Goal: Book appointment/travel/reservation

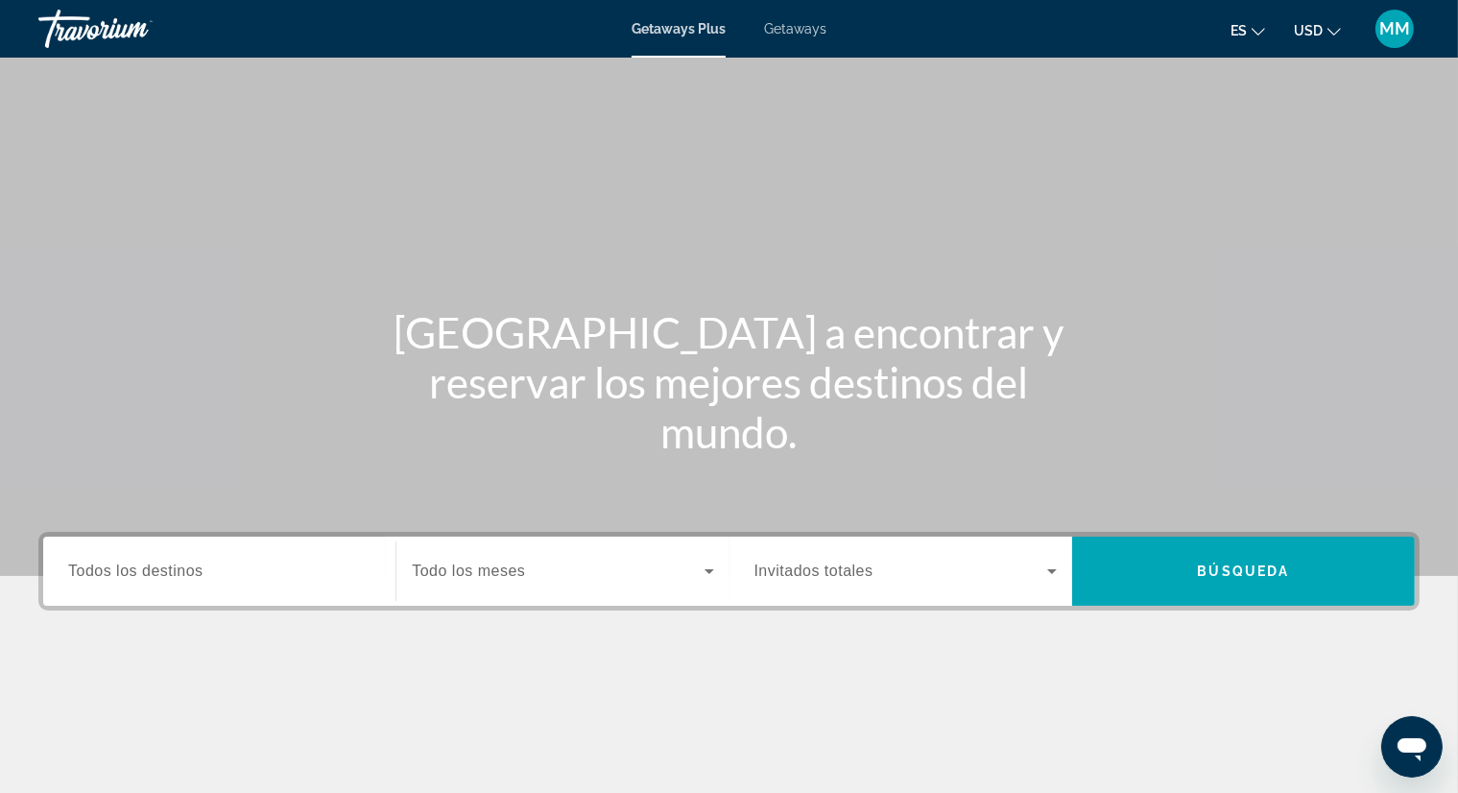
click at [238, 576] on input "Destination Todos los destinos" at bounding box center [219, 571] width 302 height 23
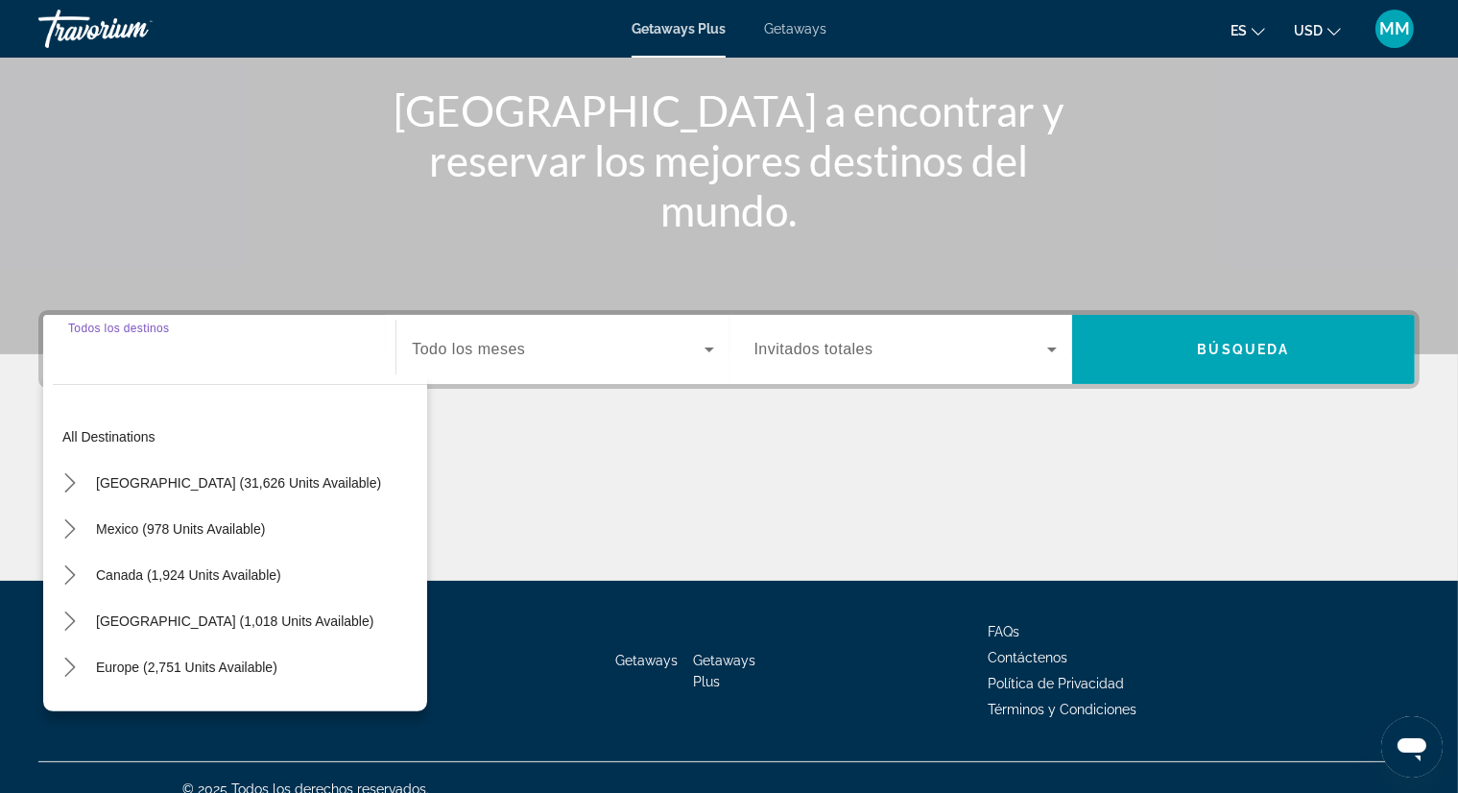
scroll to position [245, 0]
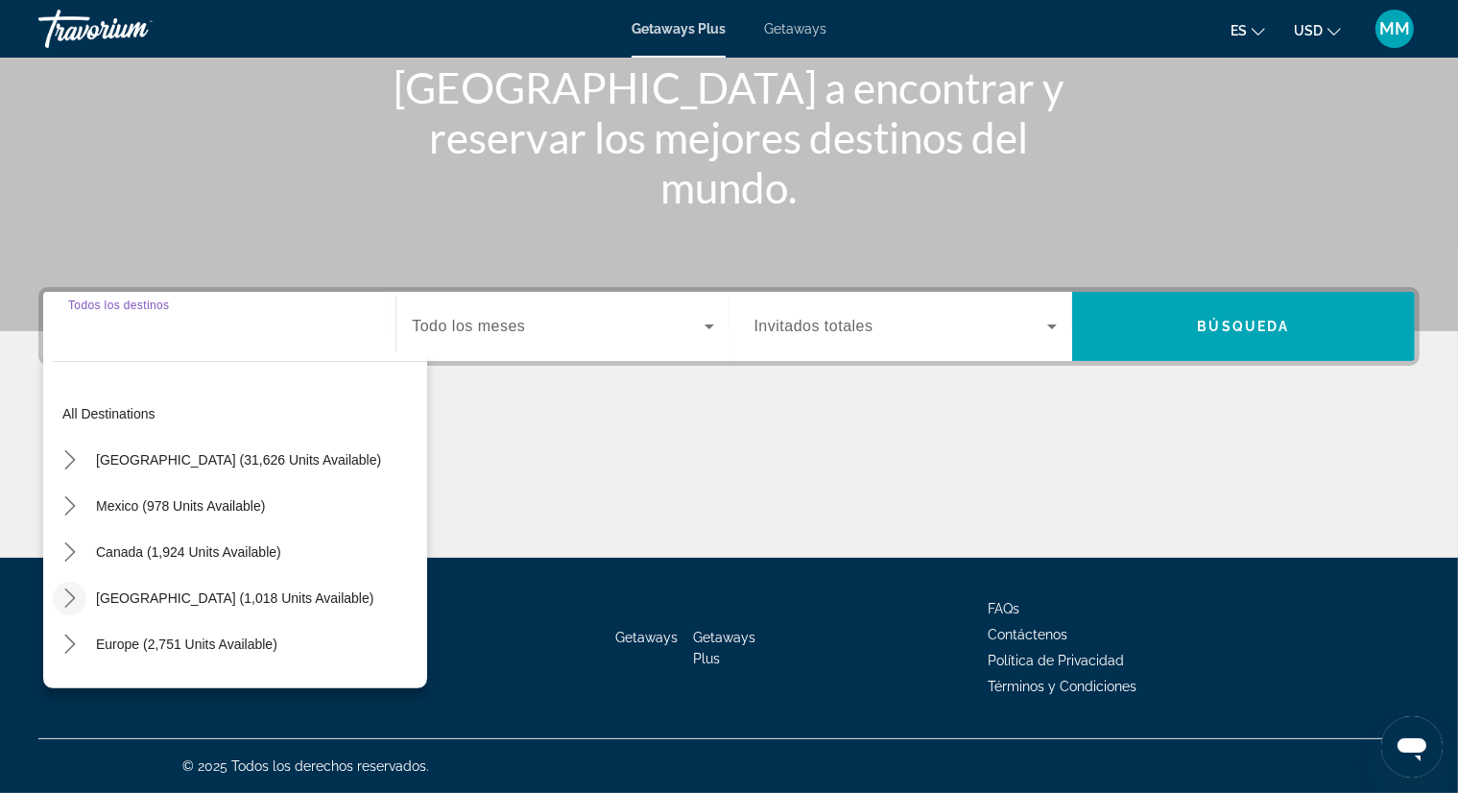
click at [65, 594] on icon "Toggle Caribbean & Atlantic Islands (1,018 units available) submenu" at bounding box center [69, 597] width 19 height 19
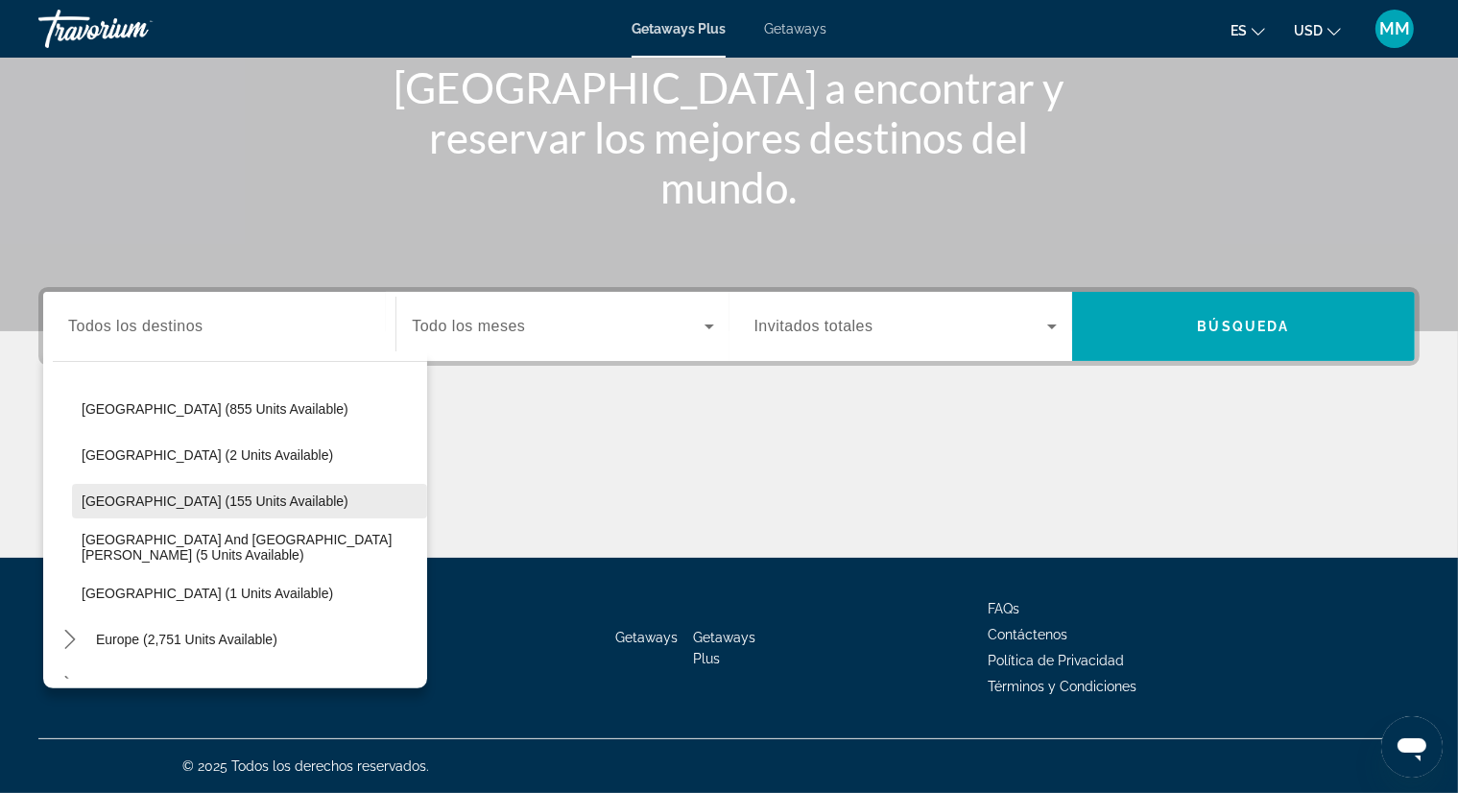
scroll to position [269, 0]
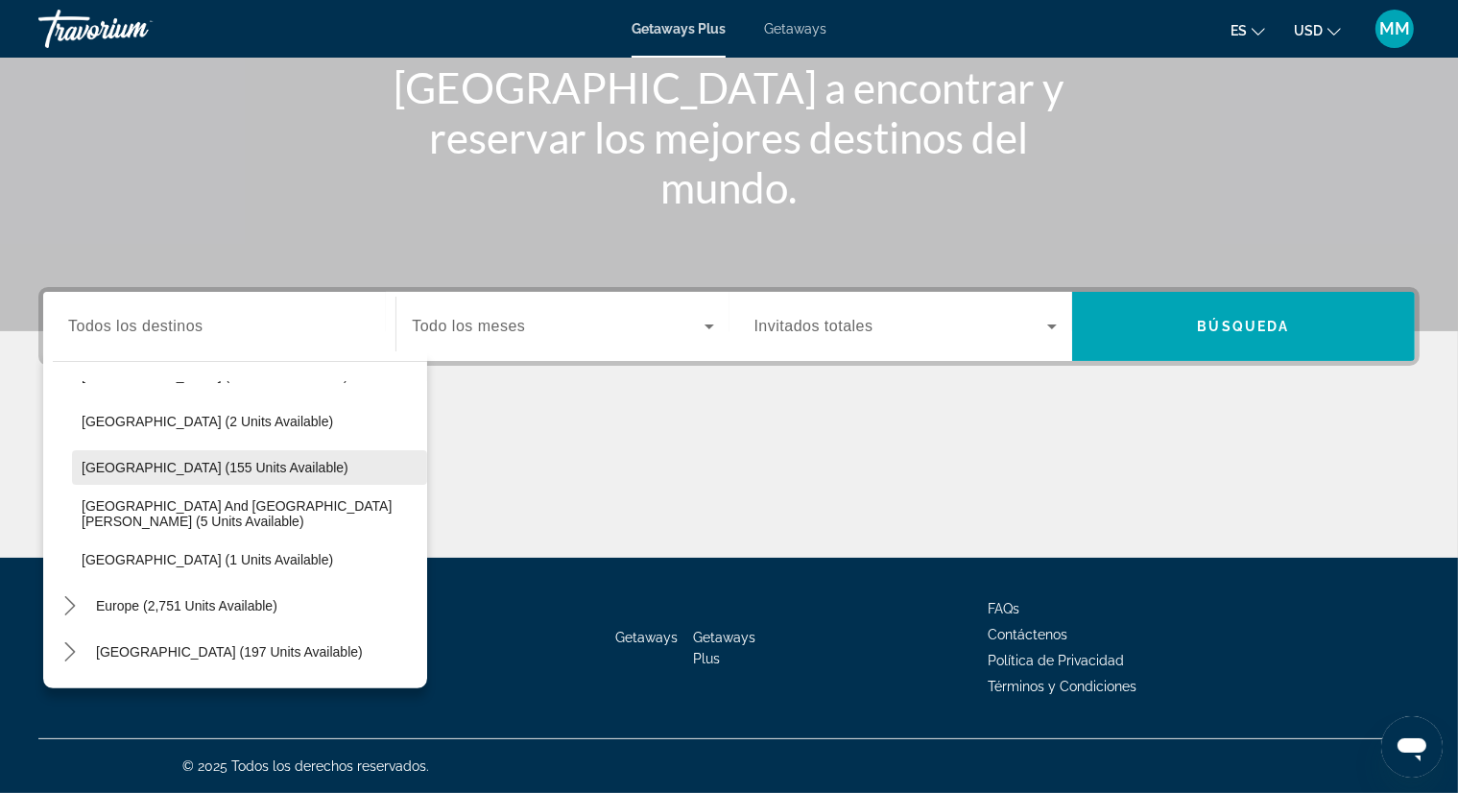
click at [224, 469] on span "[GEOGRAPHIC_DATA] (155 units available)" at bounding box center [215, 467] width 267 height 15
type input "**********"
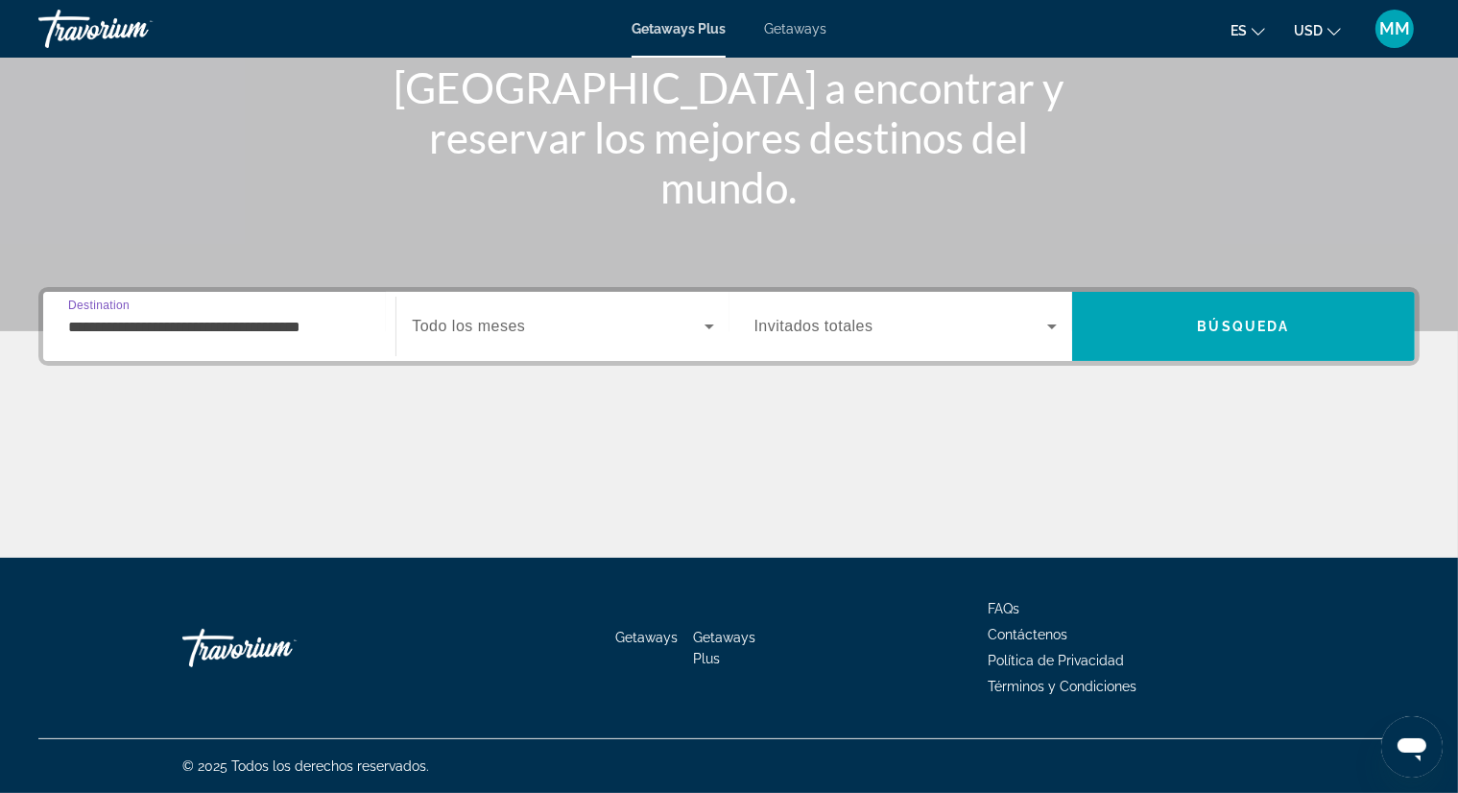
click at [537, 330] on span "Search widget" at bounding box center [558, 326] width 292 height 23
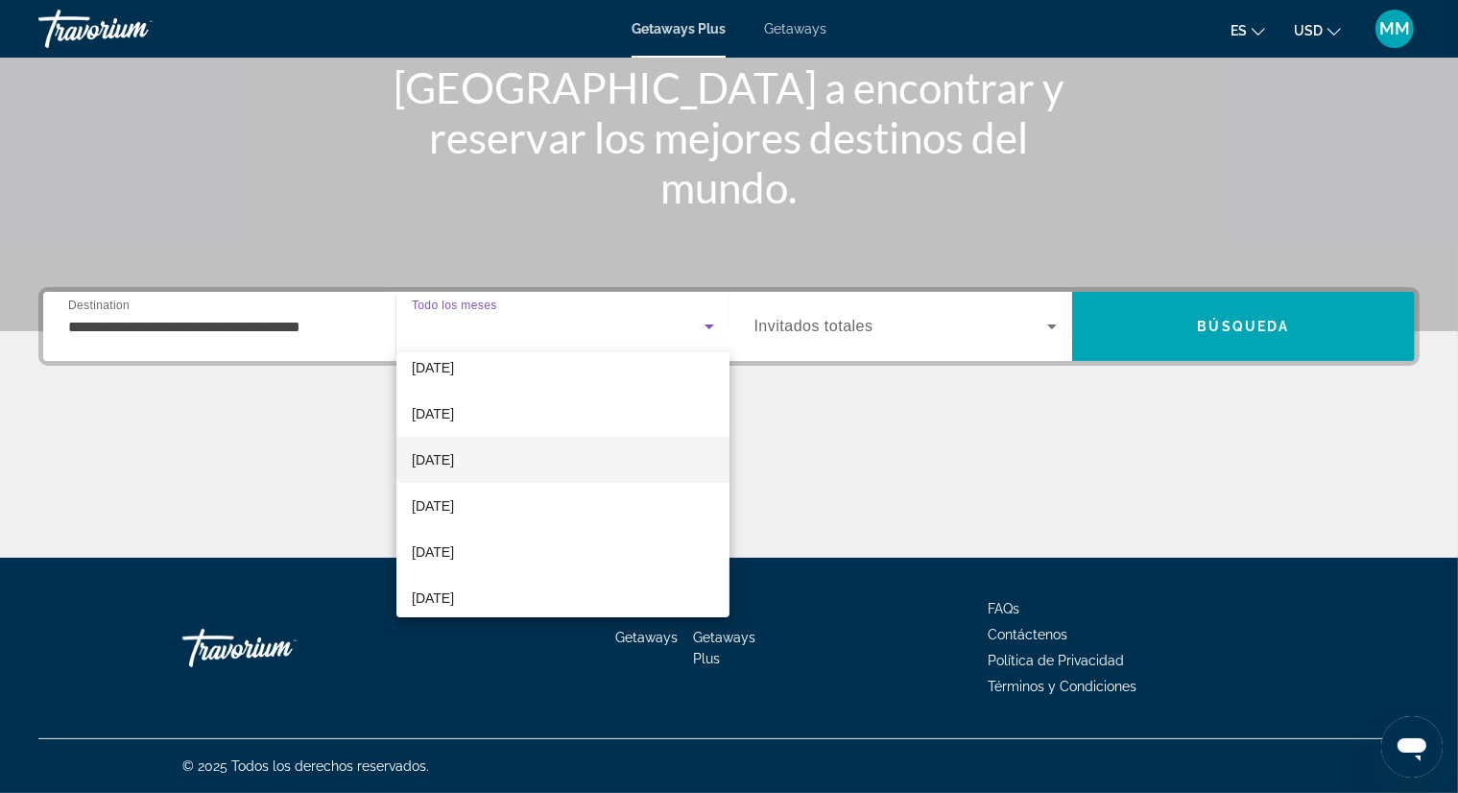
scroll to position [96, 0]
click at [454, 466] on span "[DATE]" at bounding box center [433, 472] width 42 height 23
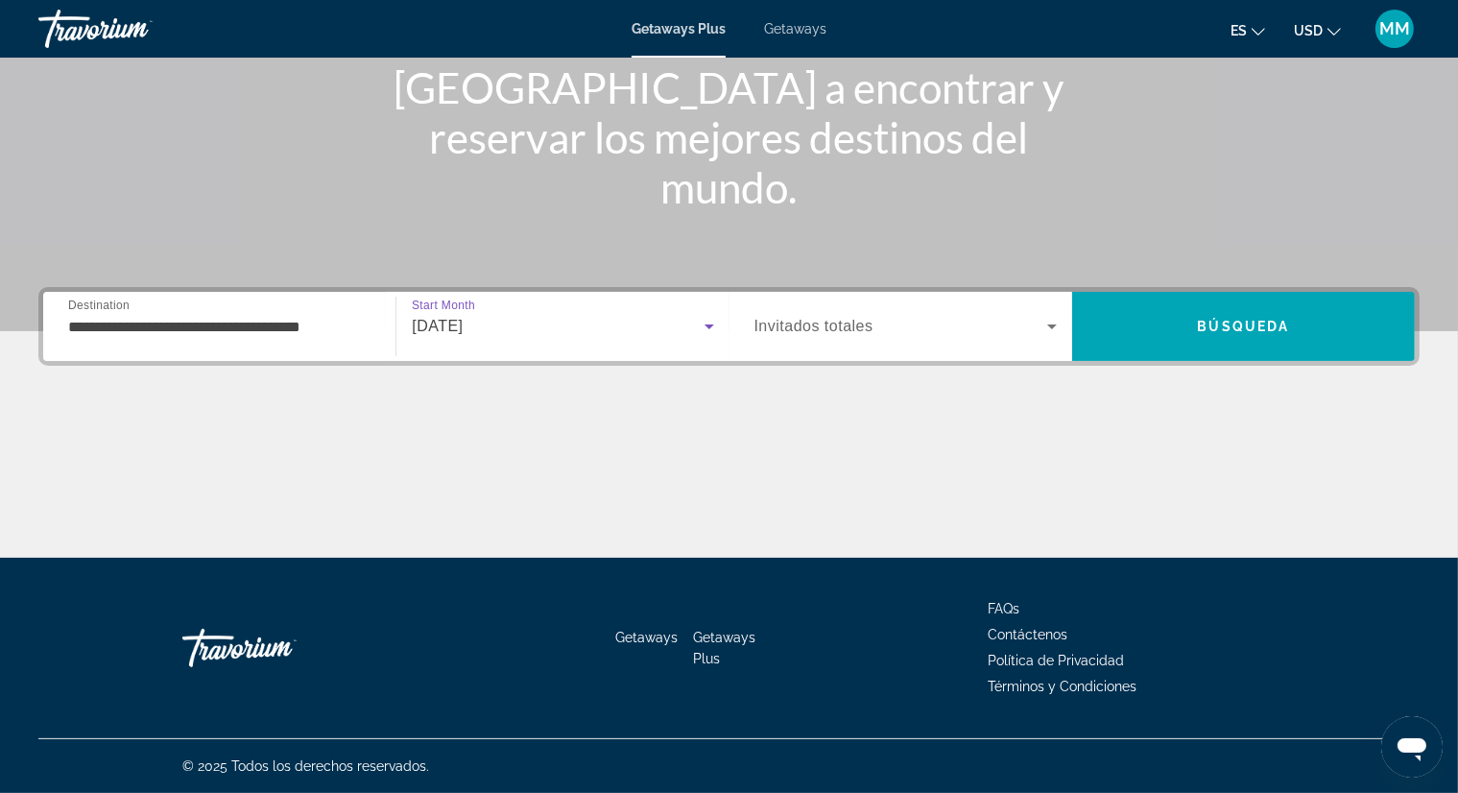
click at [866, 326] on span "Invitados totales" at bounding box center [813, 326] width 119 height 16
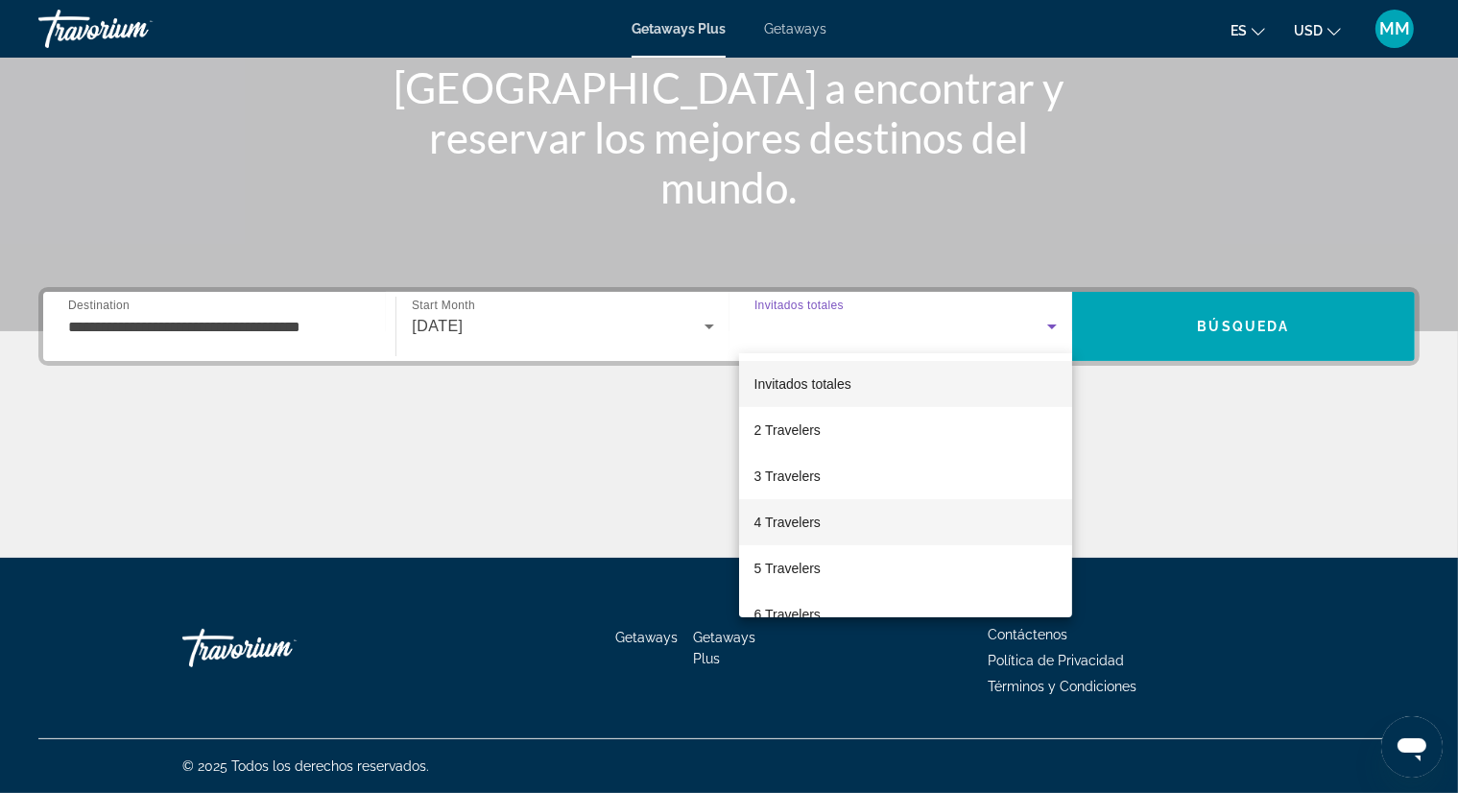
click at [810, 523] on span "4 Travelers" at bounding box center [787, 522] width 66 height 23
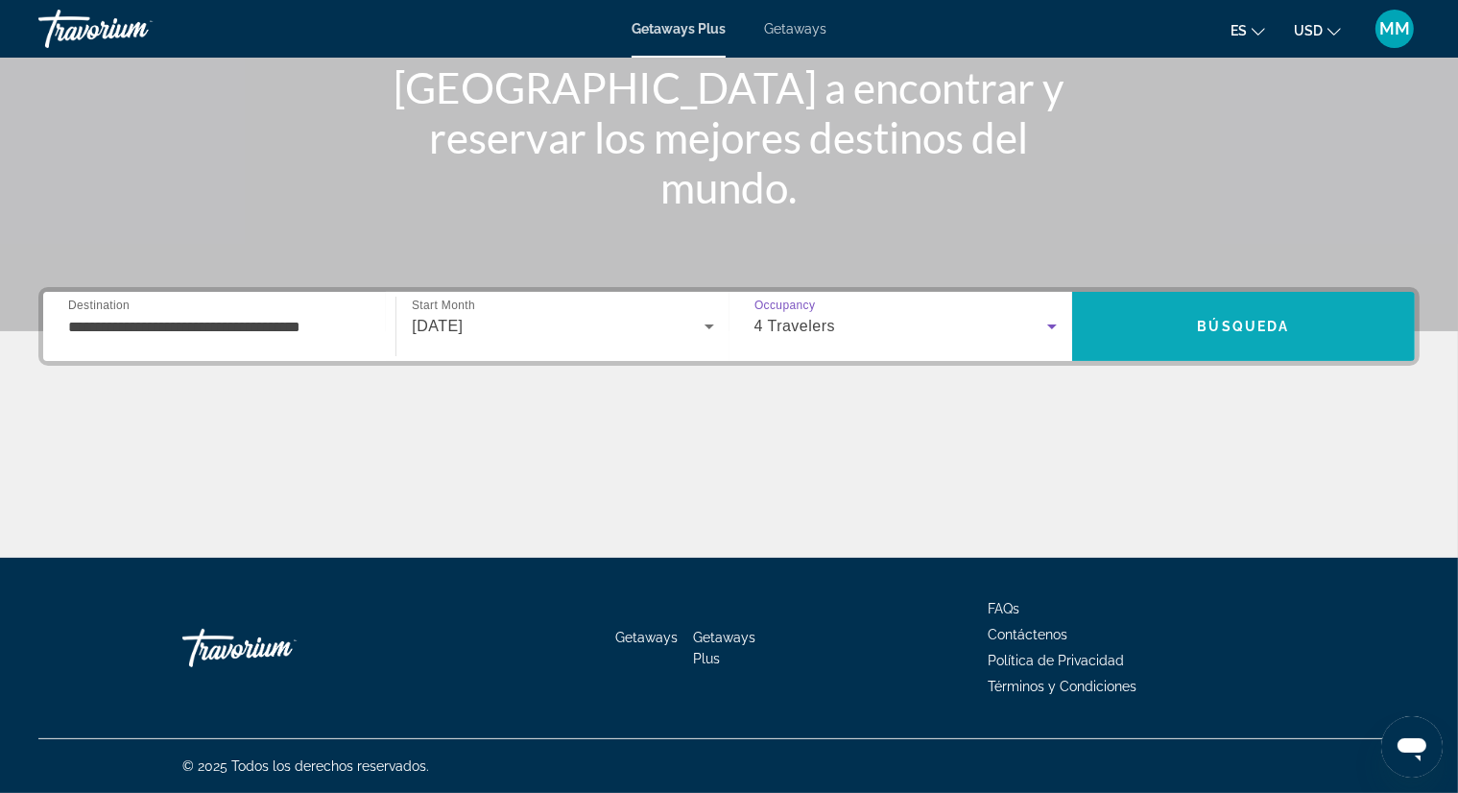
click at [1238, 326] on span "Búsqueda" at bounding box center [1243, 326] width 92 height 15
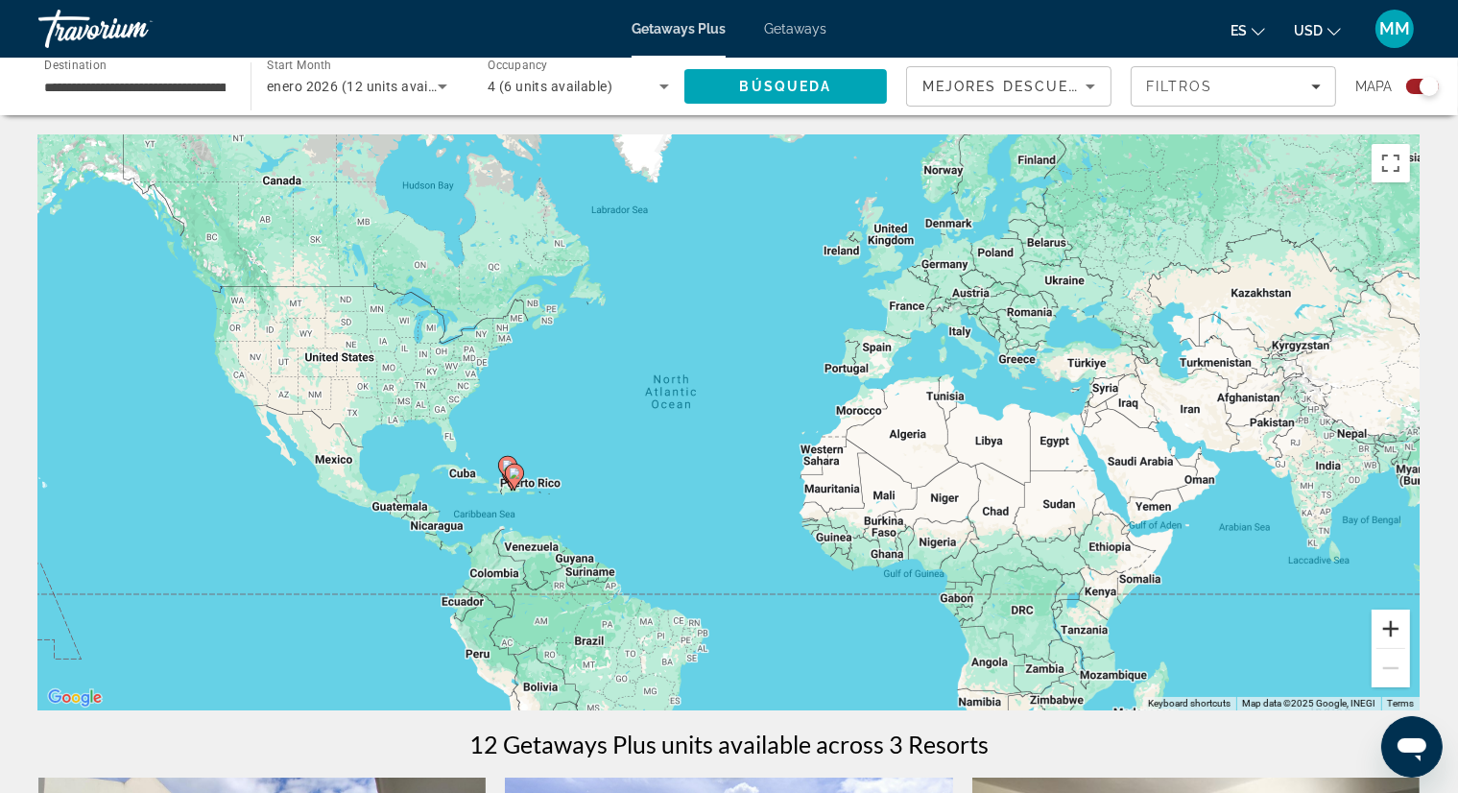
click at [1396, 621] on button "Zoom in" at bounding box center [1390, 628] width 38 height 38
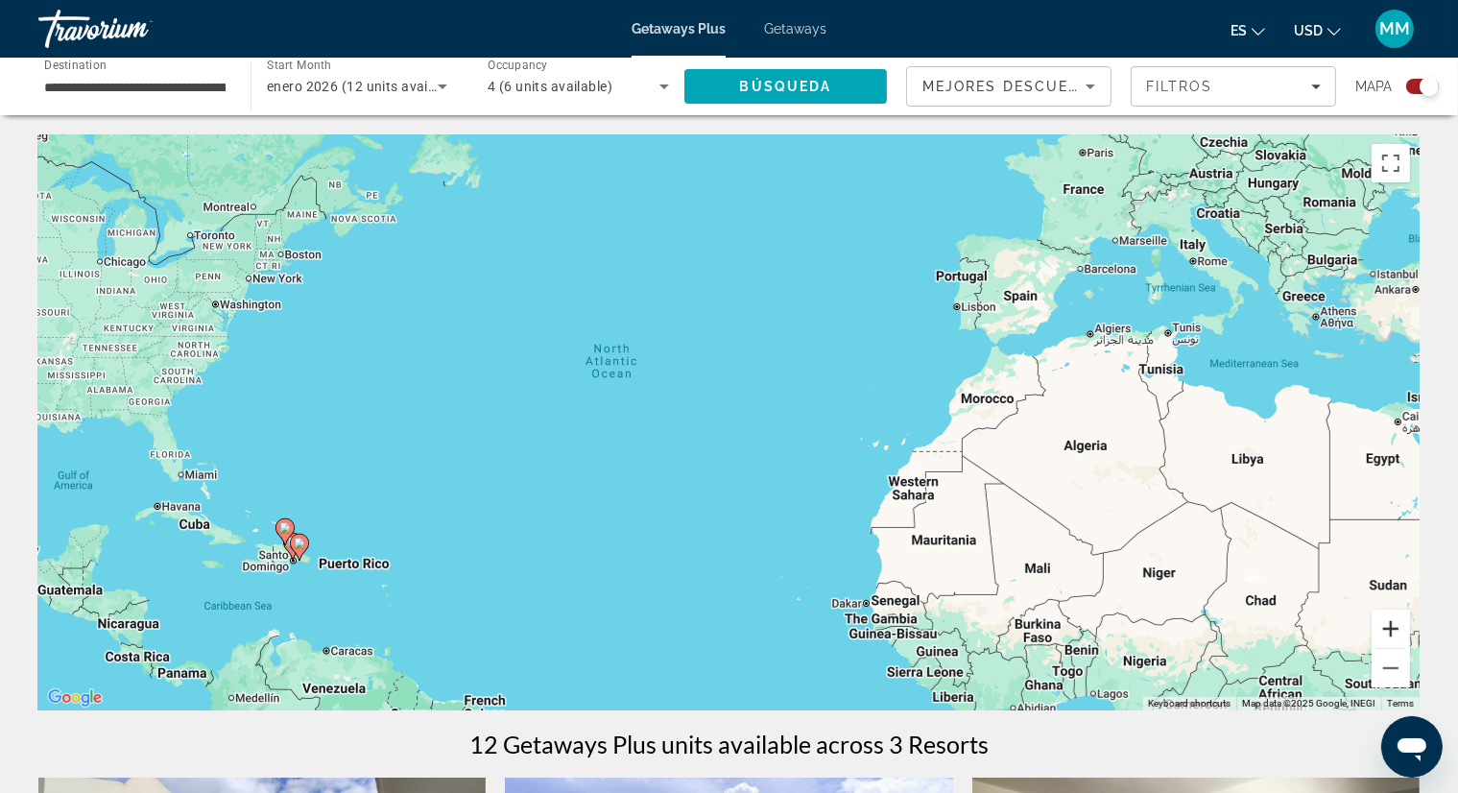
click at [1396, 621] on button "Zoom in" at bounding box center [1390, 628] width 38 height 38
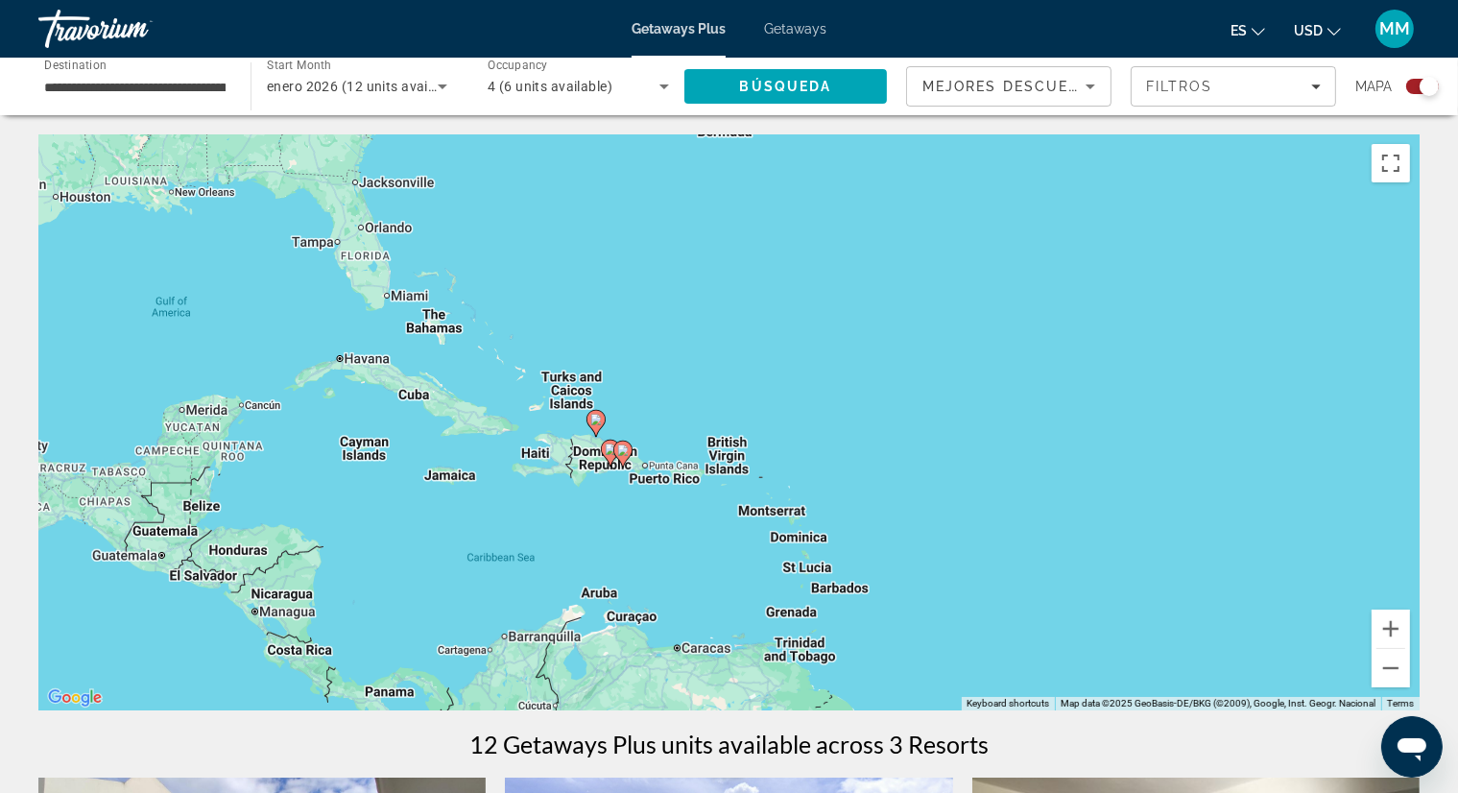
drag, startPoint x: 244, startPoint y: 631, endPoint x: 1110, endPoint y: 361, distance: 907.6
click at [1109, 361] on div "To activate drag with keyboard, press Alt + Enter. Once in keyboard drag state,…" at bounding box center [728, 422] width 1381 height 576
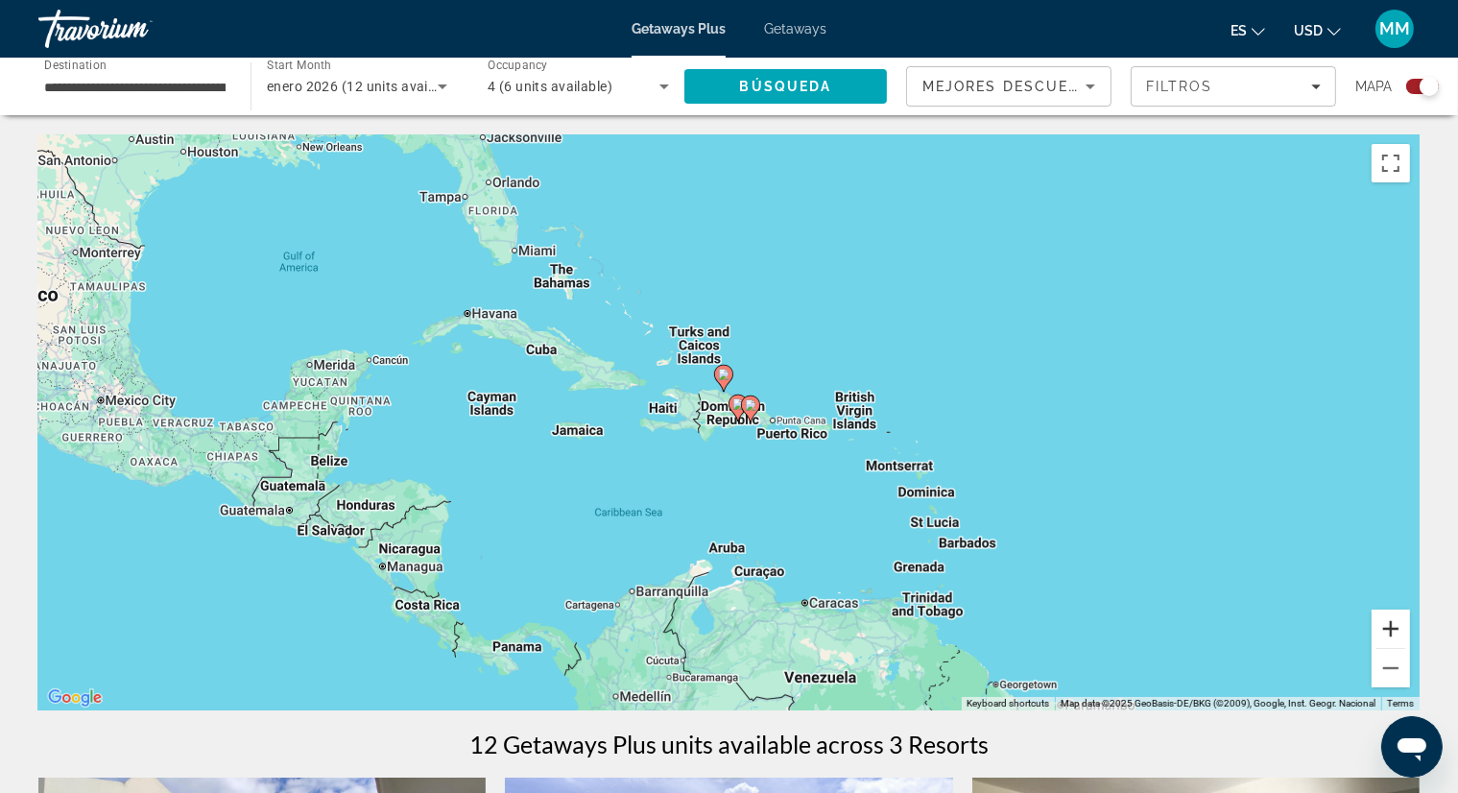
click at [1393, 627] on button "Zoom in" at bounding box center [1390, 628] width 38 height 38
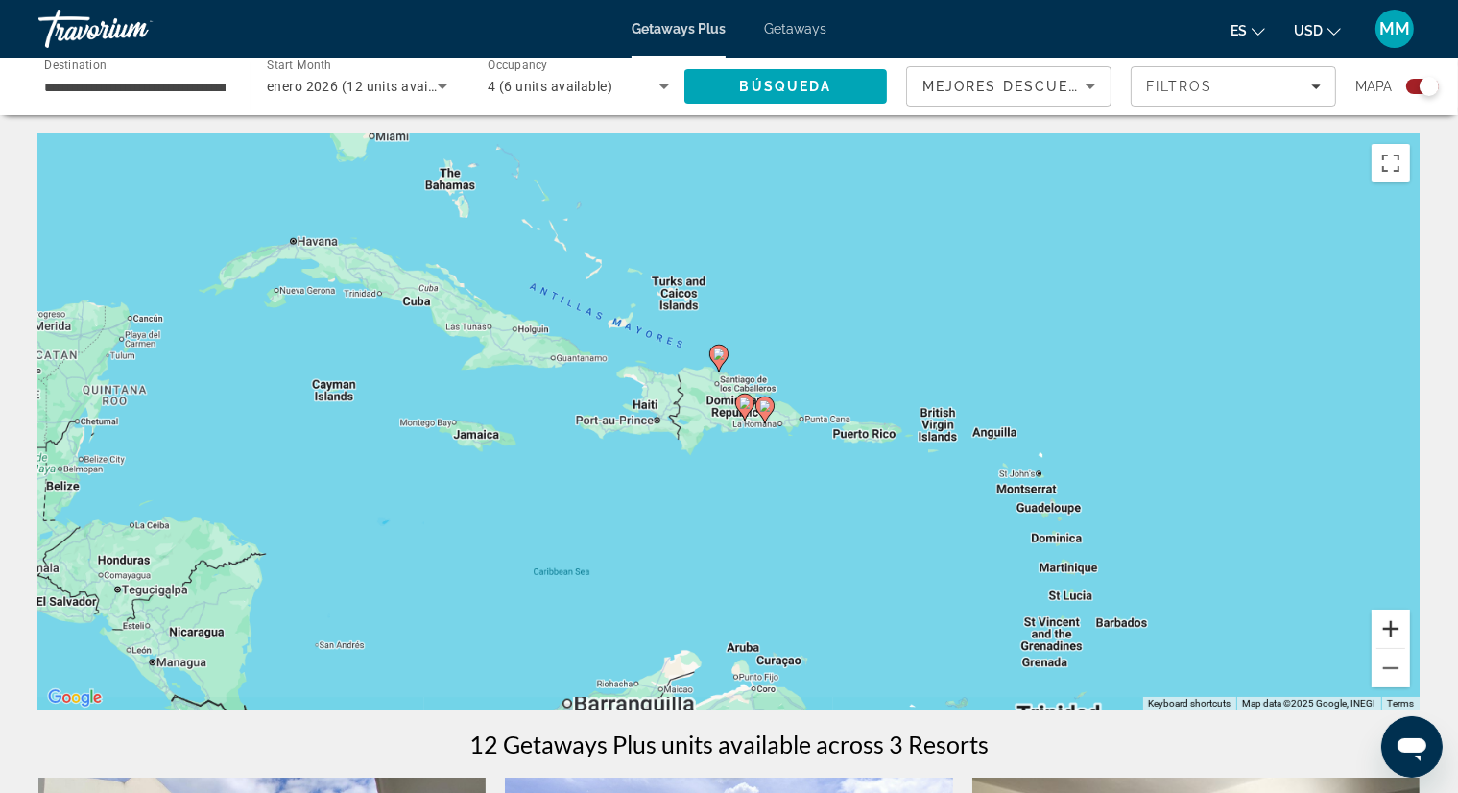
click at [1393, 626] on button "Zoom in" at bounding box center [1390, 628] width 38 height 38
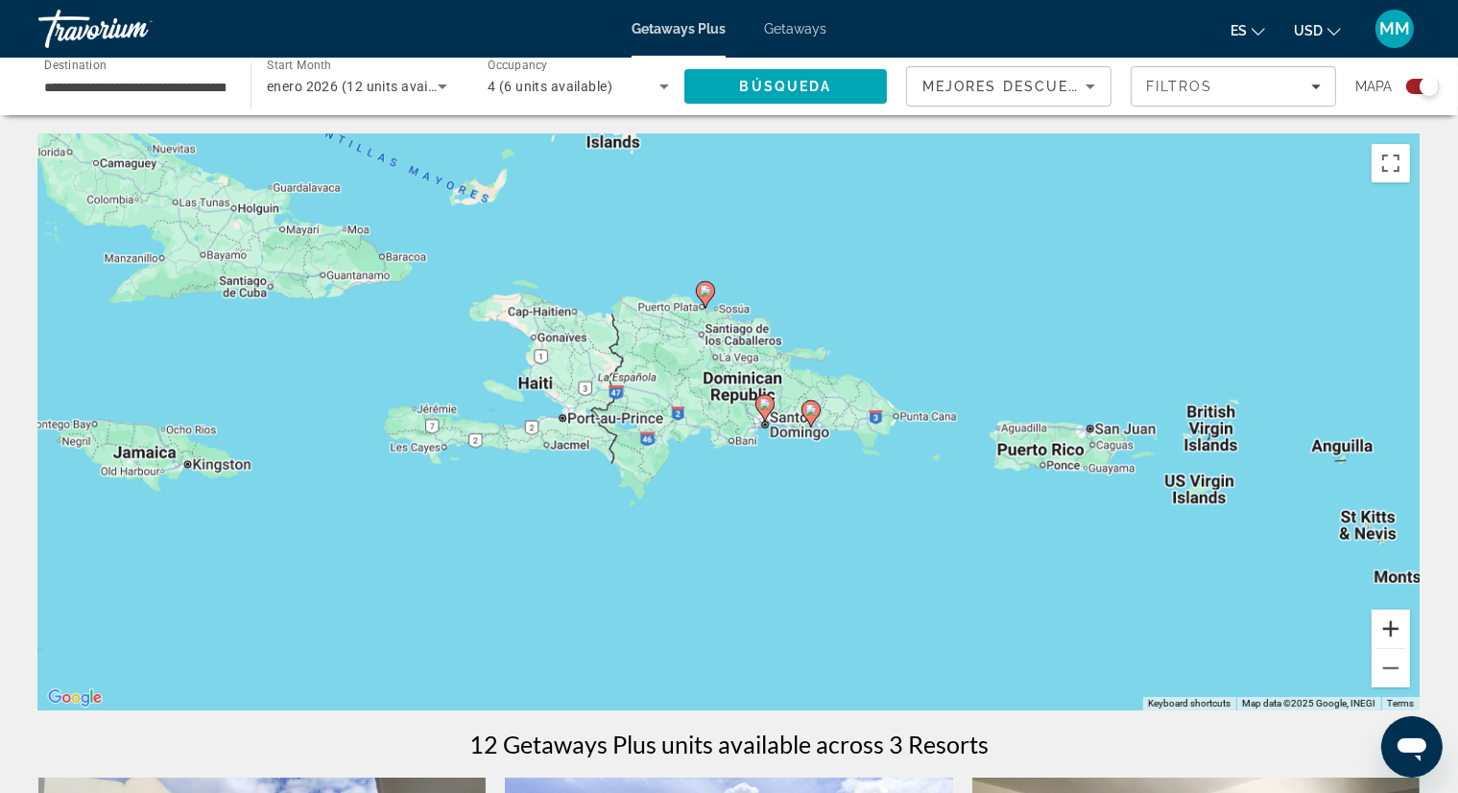
click at [1393, 626] on button "Zoom in" at bounding box center [1390, 628] width 38 height 38
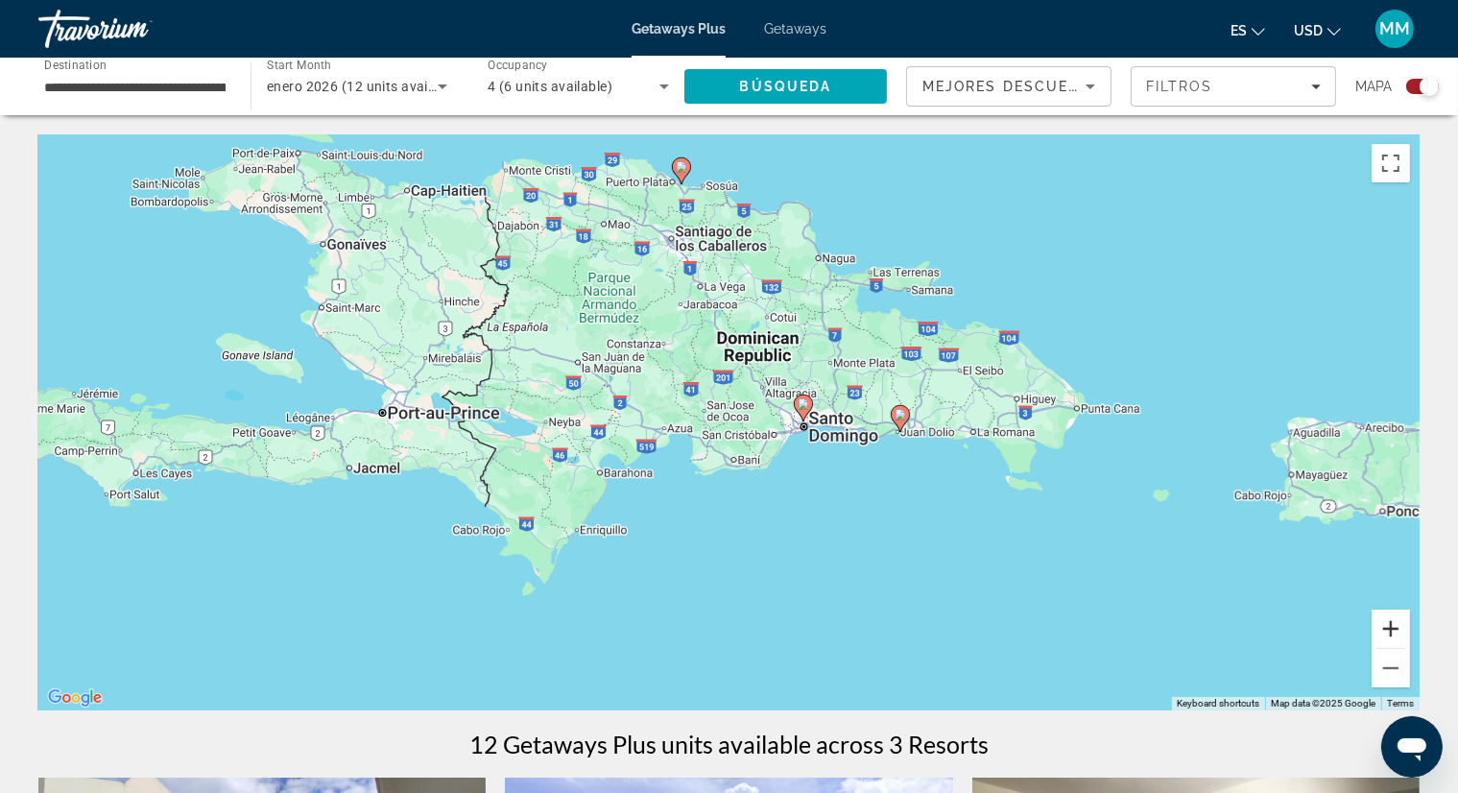
click at [1393, 626] on button "Zoom in" at bounding box center [1390, 628] width 38 height 38
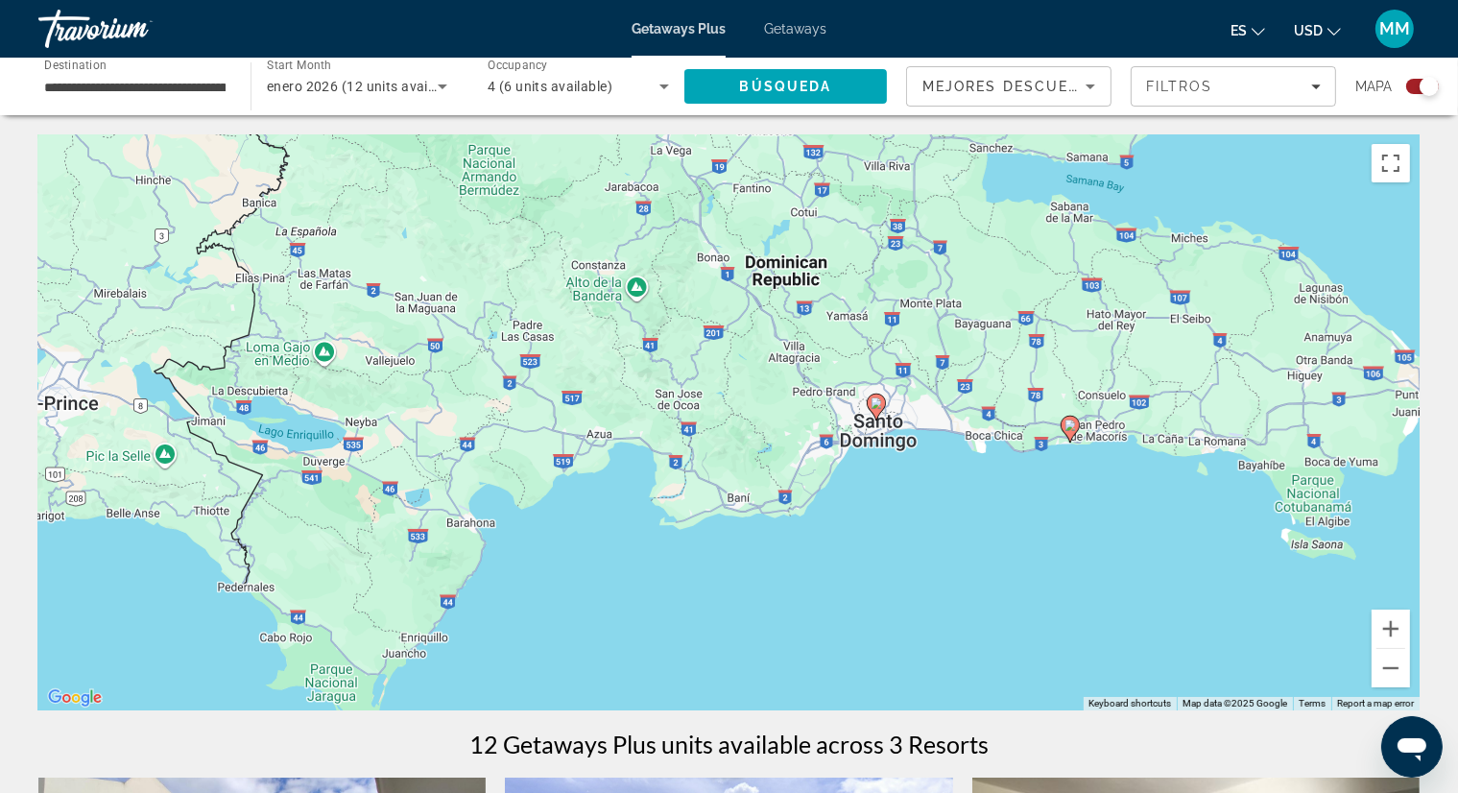
click at [1066, 428] on image "Main content" at bounding box center [1070, 425] width 12 height 12
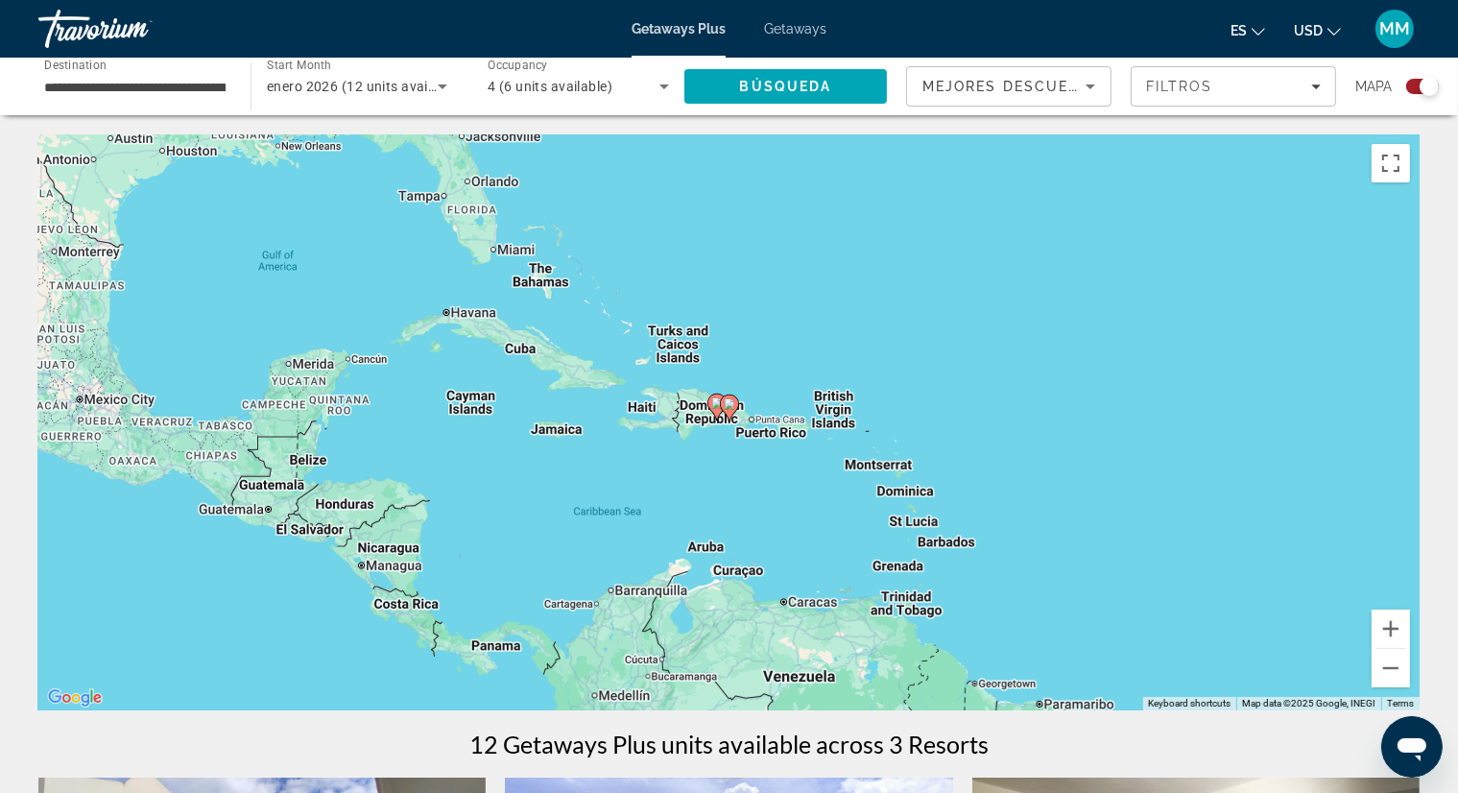
click at [725, 408] on image "Main content" at bounding box center [730, 404] width 12 height 12
type input "**********"
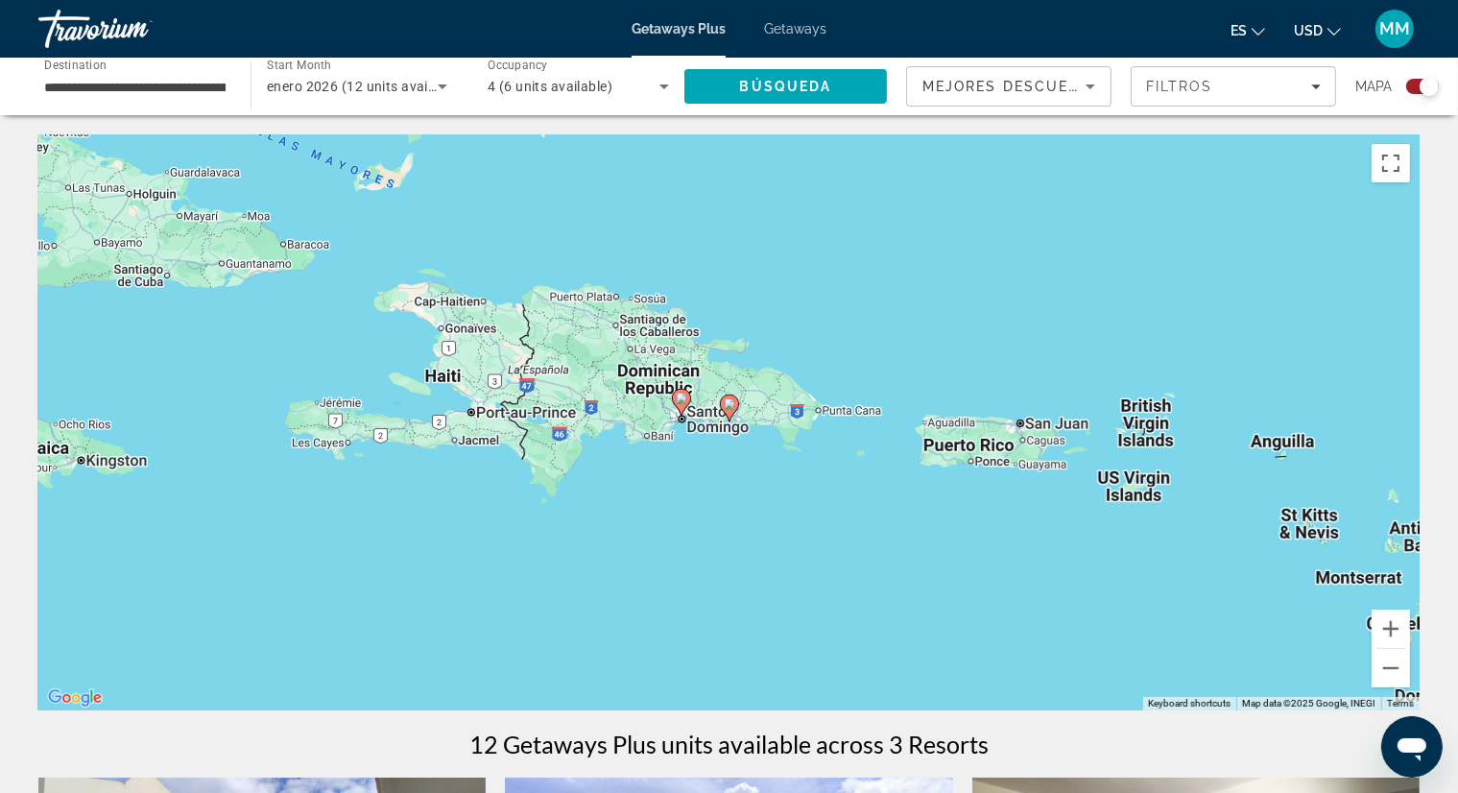
click at [730, 408] on image "Main content" at bounding box center [730, 404] width 12 height 12
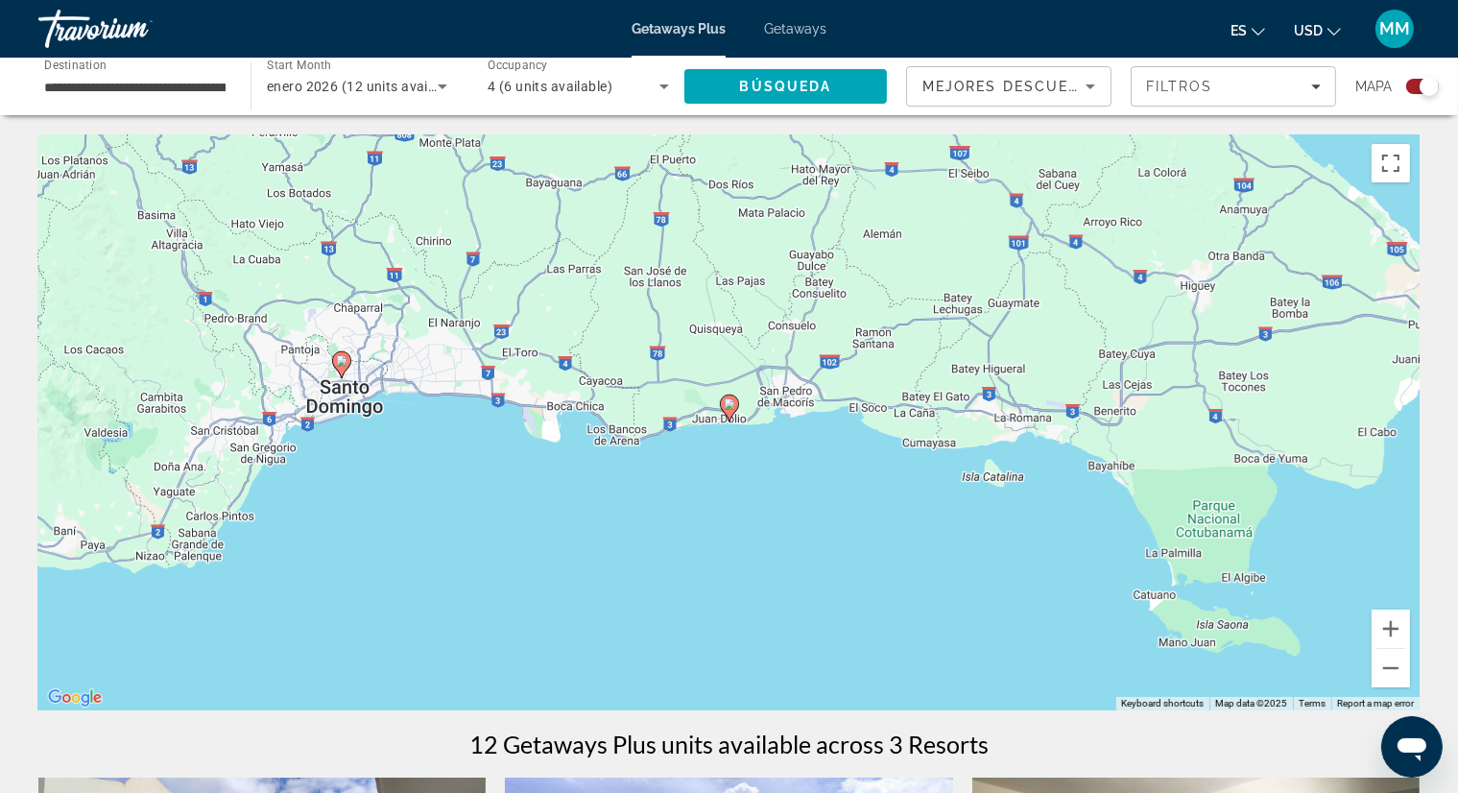
click at [727, 408] on image "Main content" at bounding box center [730, 404] width 12 height 12
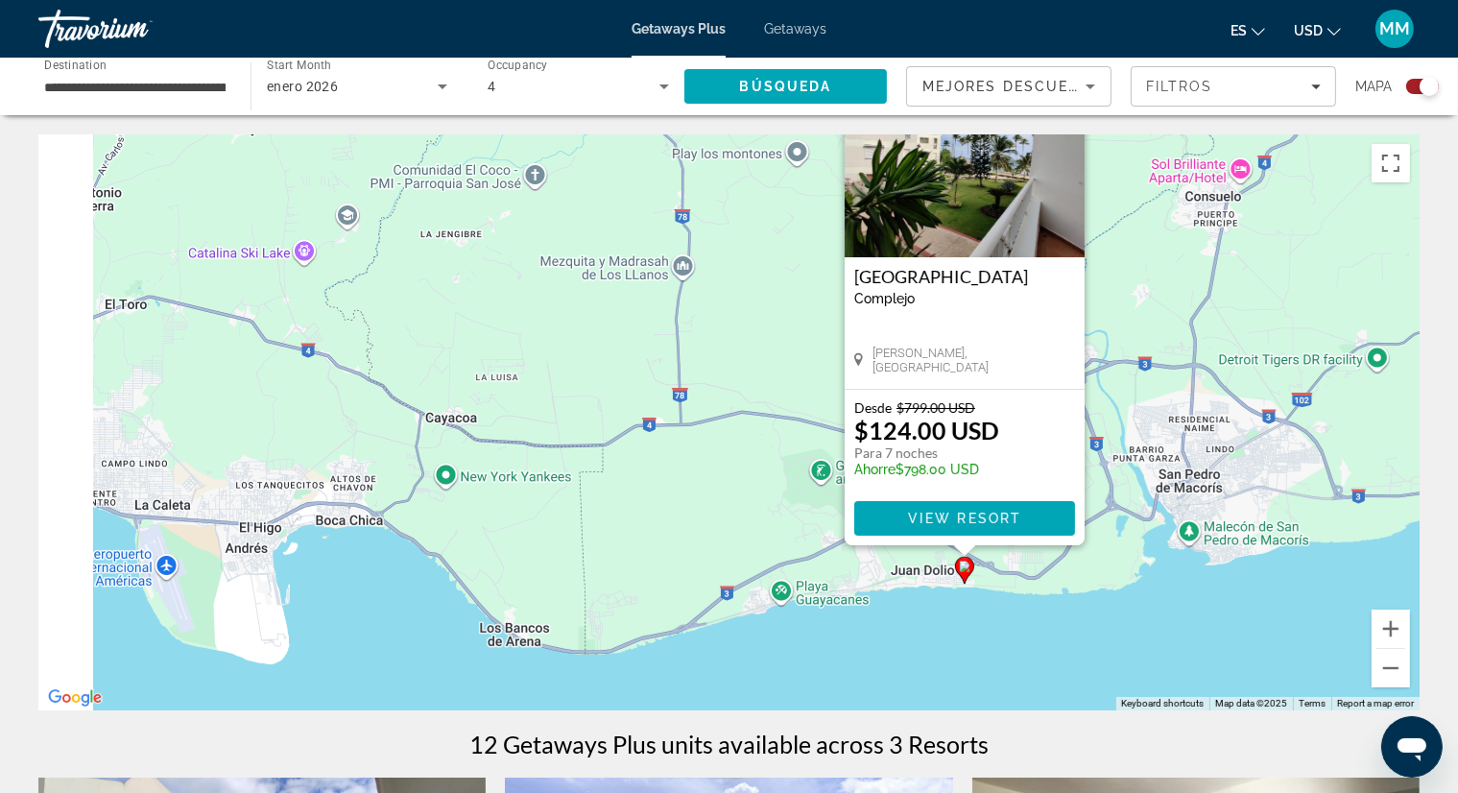
drag, startPoint x: 212, startPoint y: 465, endPoint x: 585, endPoint y: 347, distance: 391.6
click at [584, 346] on div "To activate drag with keyboard, press Alt + Enter. Once in keyboard drag state,…" at bounding box center [728, 422] width 1381 height 576
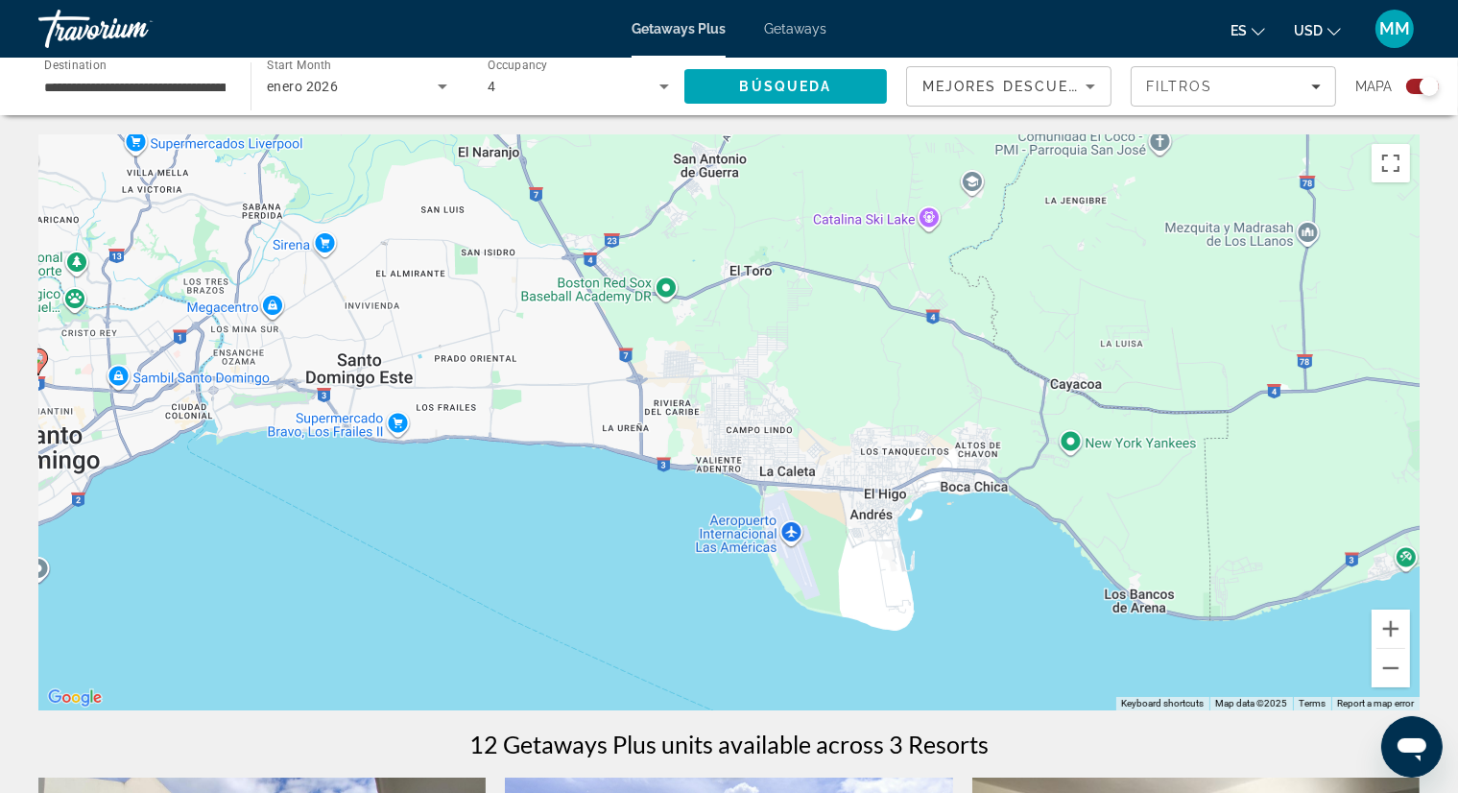
drag, startPoint x: 358, startPoint y: 520, endPoint x: 875, endPoint y: 502, distance: 517.6
click at [874, 504] on div "To activate drag with keyboard, press Alt + Enter. Once in keyboard drag state,…" at bounding box center [728, 422] width 1381 height 576
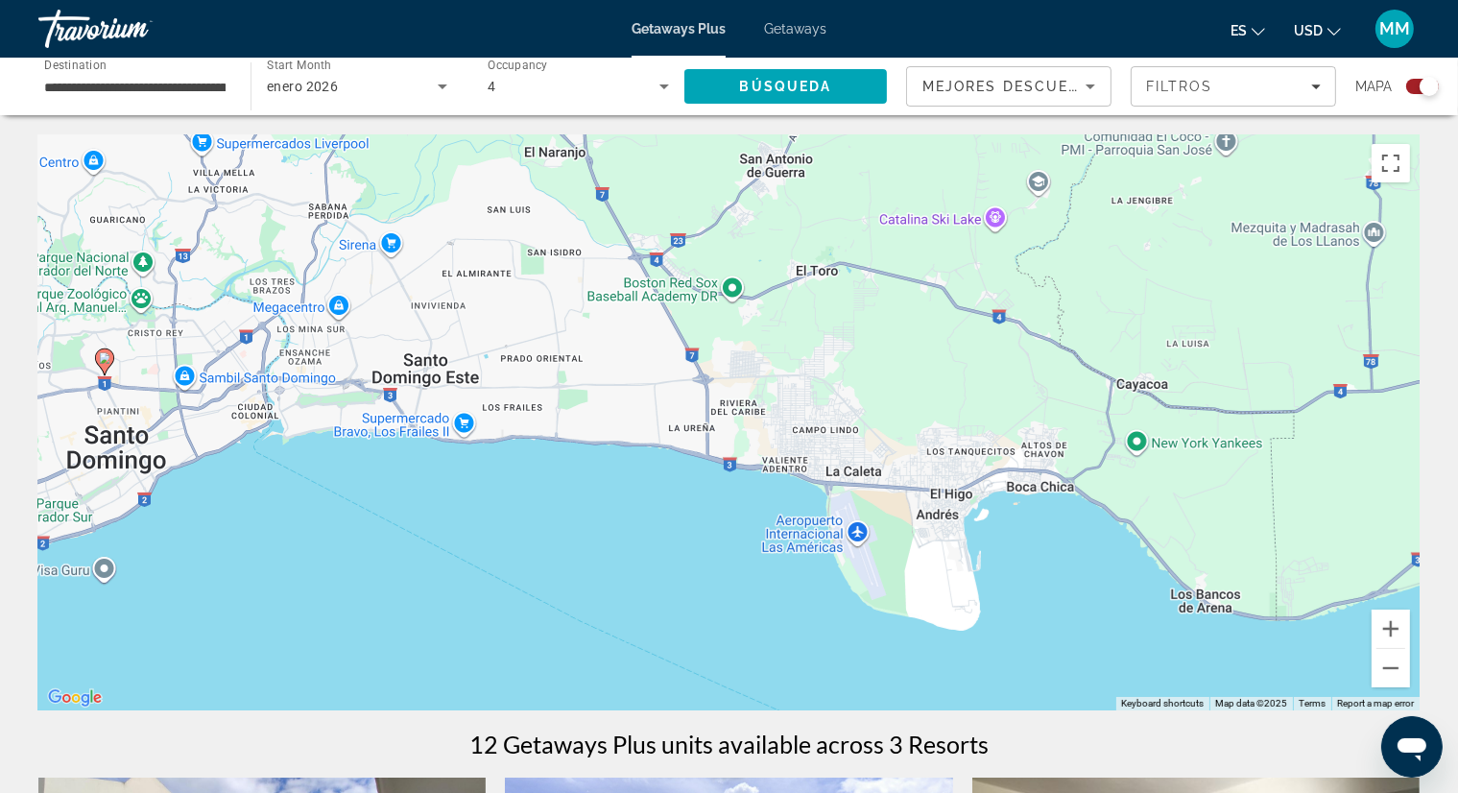
click at [104, 357] on image "Main content" at bounding box center [105, 358] width 12 height 12
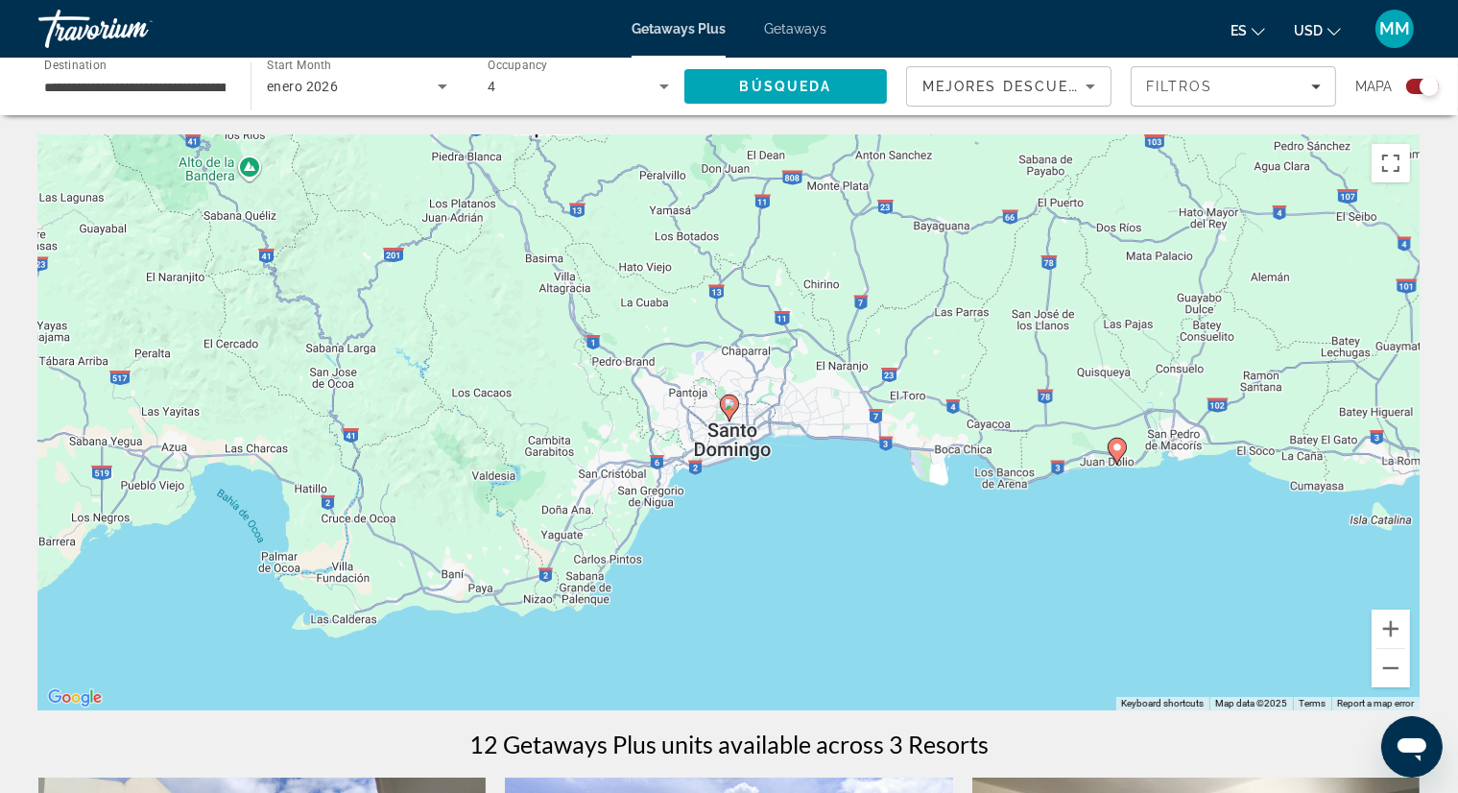
click at [729, 408] on image "Main content" at bounding box center [730, 404] width 12 height 12
